Goal: Task Accomplishment & Management: Use online tool/utility

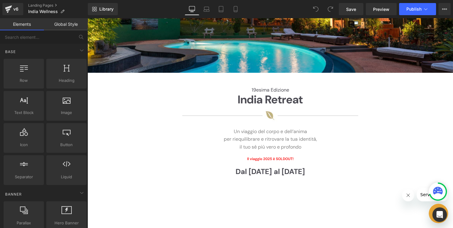
scroll to position [148, 0]
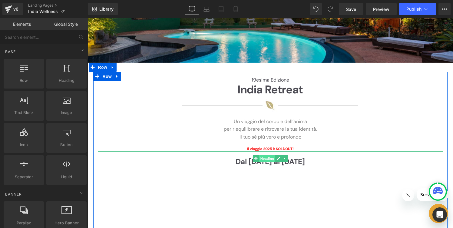
click at [261, 160] on span "Heading" at bounding box center [267, 158] width 16 height 7
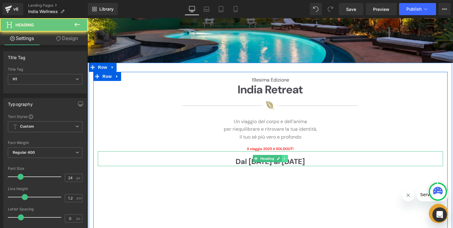
click at [287, 159] on link at bounding box center [285, 158] width 6 height 7
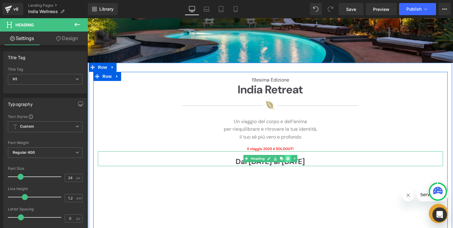
click at [289, 159] on icon at bounding box center [287, 158] width 3 height 3
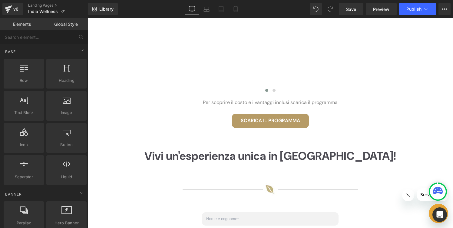
scroll to position [850, 0]
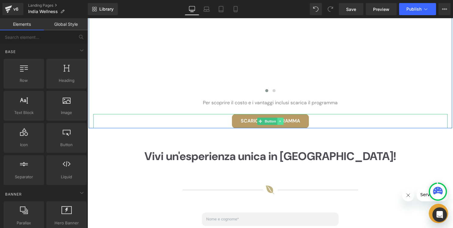
click at [282, 122] on icon at bounding box center [280, 121] width 3 height 4
click at [263, 121] on link "Button" at bounding box center [258, 121] width 20 height 7
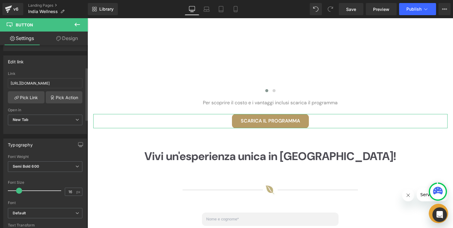
scroll to position [0, 0]
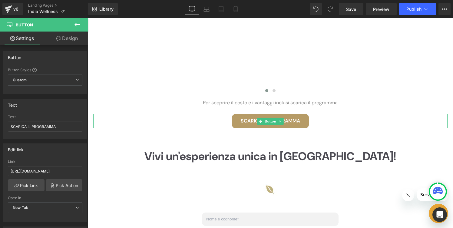
click at [340, 122] on div "SCARICA IL PROGRAMMA" at bounding box center [270, 121] width 355 height 14
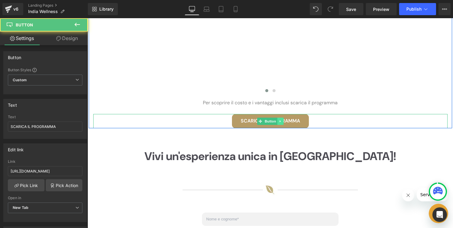
click at [282, 122] on icon at bounding box center [280, 121] width 3 height 4
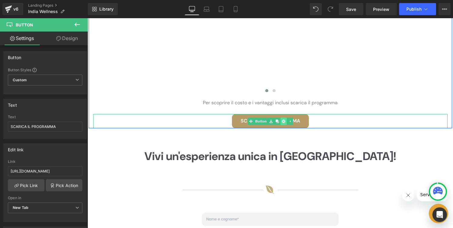
click at [283, 122] on icon at bounding box center [283, 121] width 3 height 4
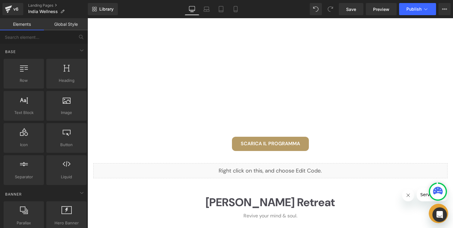
scroll to position [366, 0]
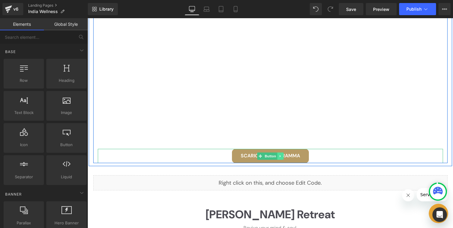
click at [279, 156] on icon at bounding box center [280, 156] width 3 height 4
click at [283, 156] on icon at bounding box center [283, 155] width 3 height 3
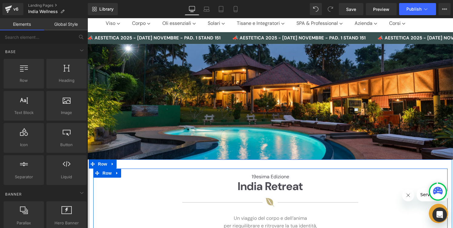
scroll to position [48, 0]
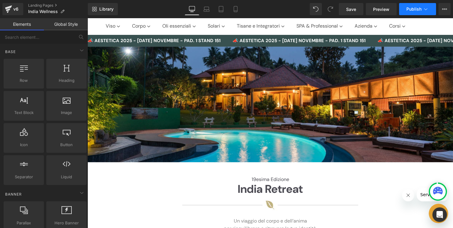
click at [411, 10] on span "Publish" at bounding box center [414, 9] width 15 height 5
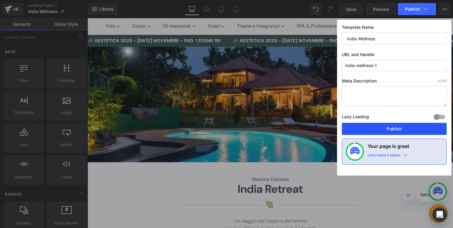
click at [374, 131] on button "Publish" at bounding box center [394, 129] width 105 height 12
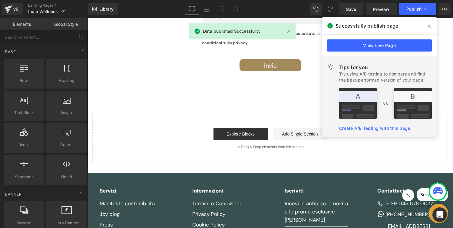
scroll to position [1046, 0]
